Goal: Check status: Check status

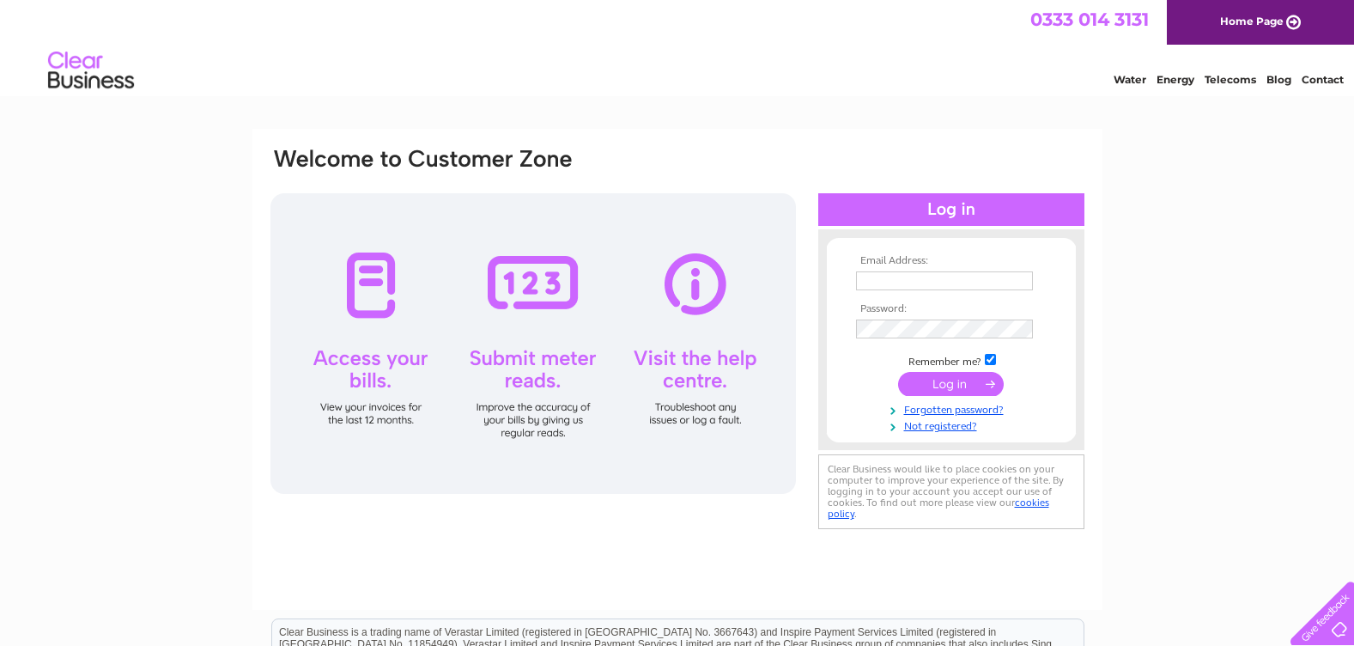
click at [877, 283] on input "text" at bounding box center [944, 280] width 177 height 19
type input "[PERSON_NAME][EMAIL_ADDRESS][DOMAIN_NAME]"
click at [968, 385] on input "submit" at bounding box center [951, 384] width 106 height 24
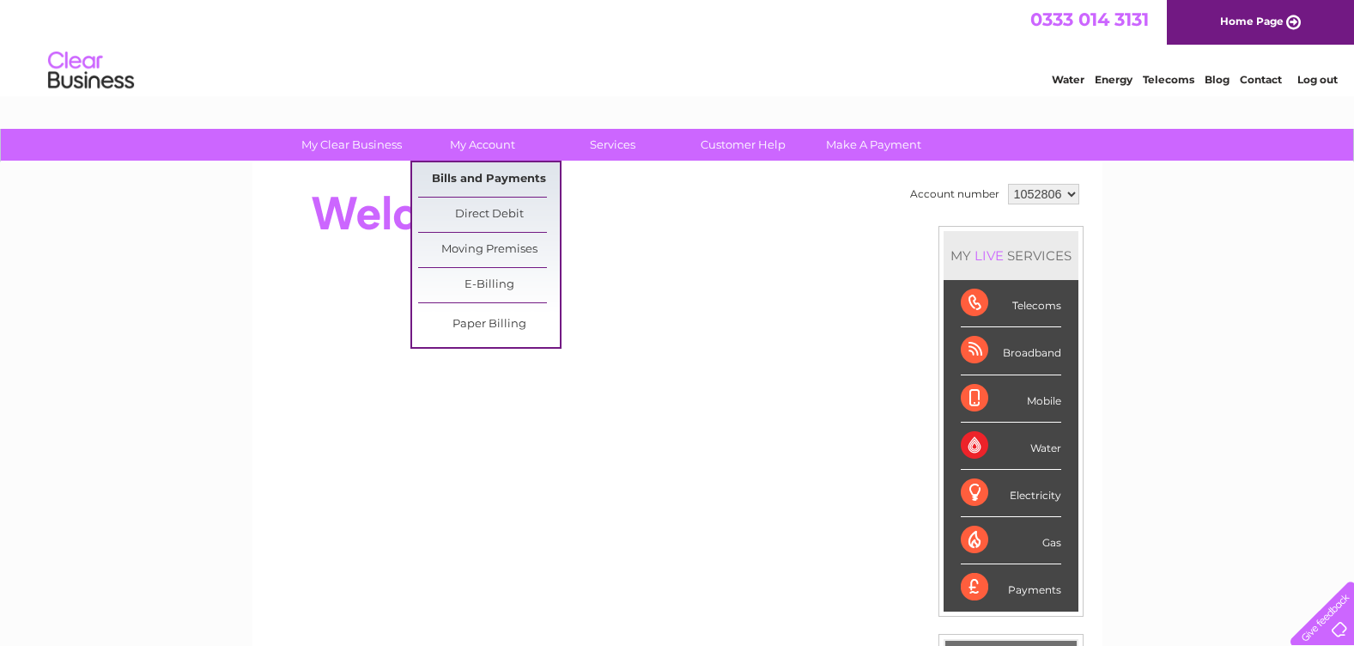
click at [495, 182] on link "Bills and Payments" at bounding box center [489, 179] width 142 height 34
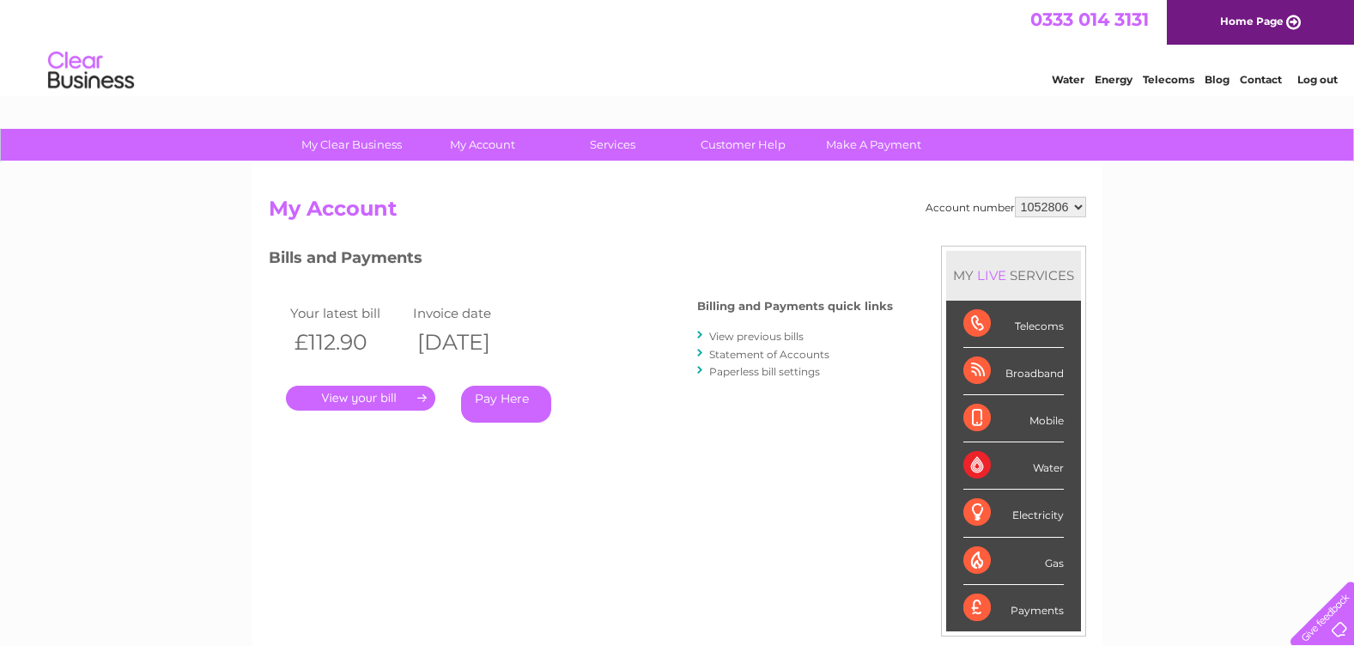
click at [389, 397] on link "." at bounding box center [360, 397] width 149 height 25
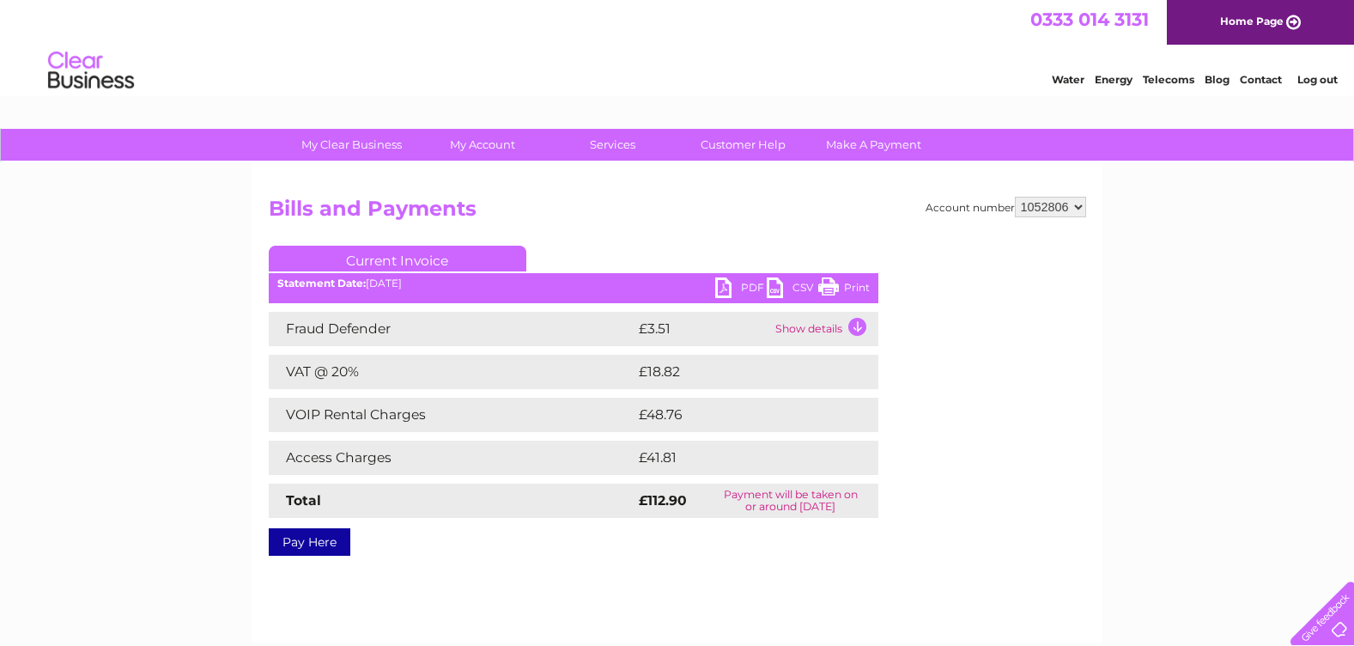
click at [1329, 76] on link "Log out" at bounding box center [1317, 79] width 40 height 13
